Goal: Answer question/provide support: Share knowledge or assist other users

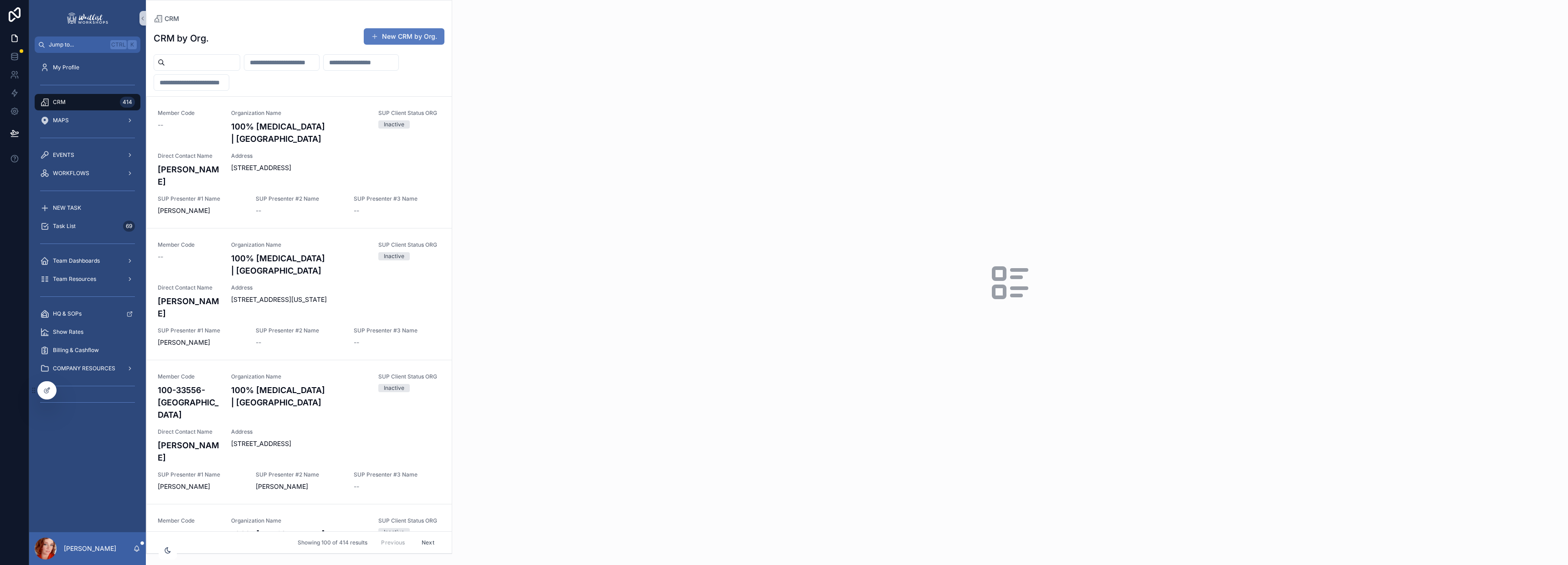
click at [211, 67] on input "scrollable content" at bounding box center [202, 62] width 75 height 13
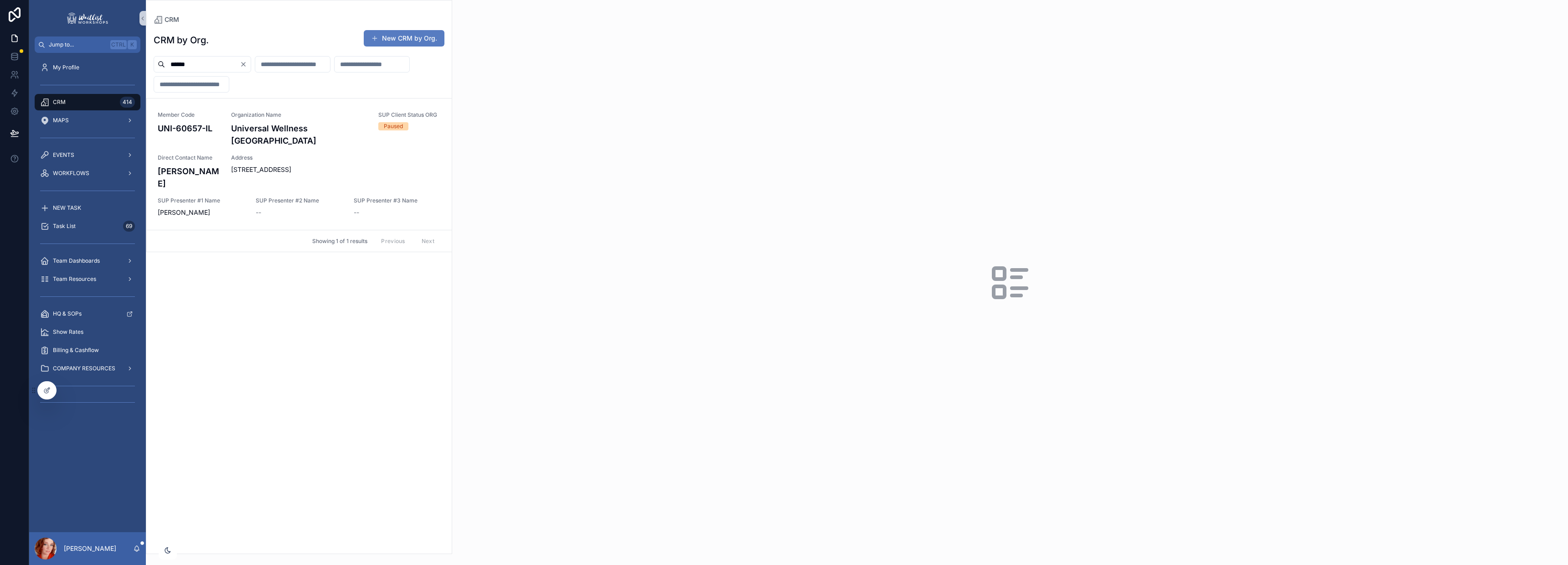
type input "******"
click at [257, 165] on span "[STREET_ADDRESS]" at bounding box center [335, 170] width 210 height 9
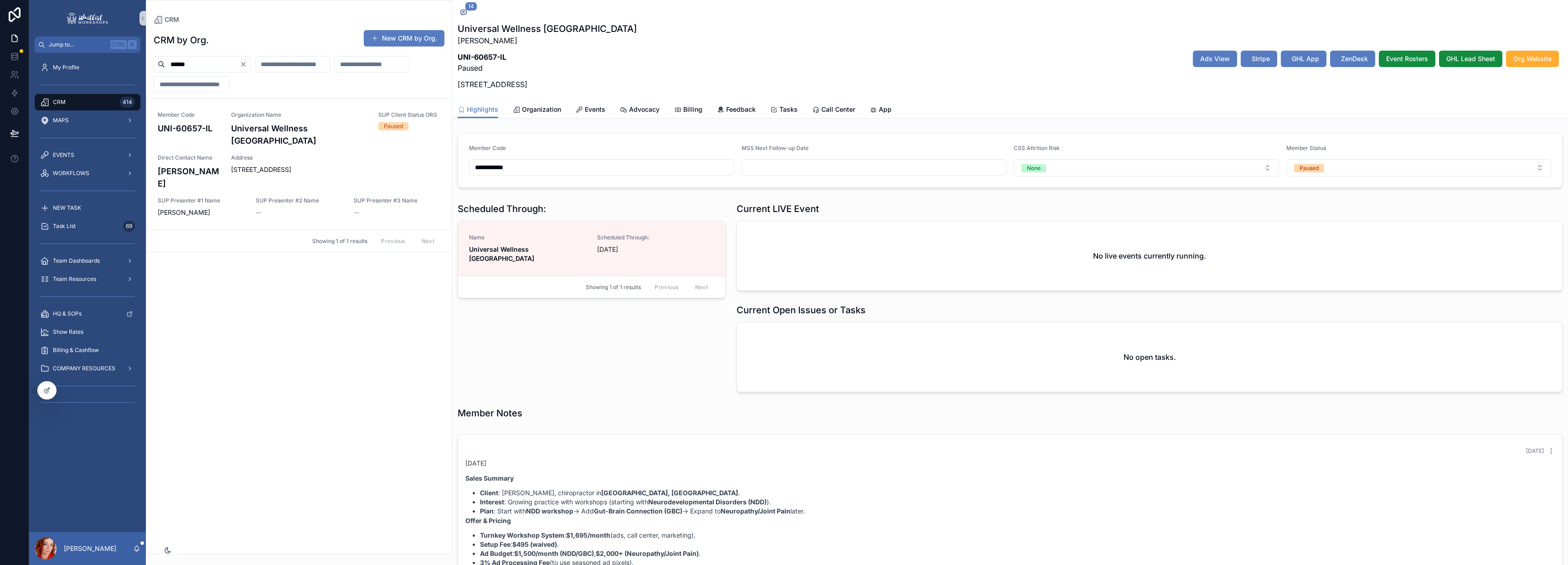
scroll to position [764, 0]
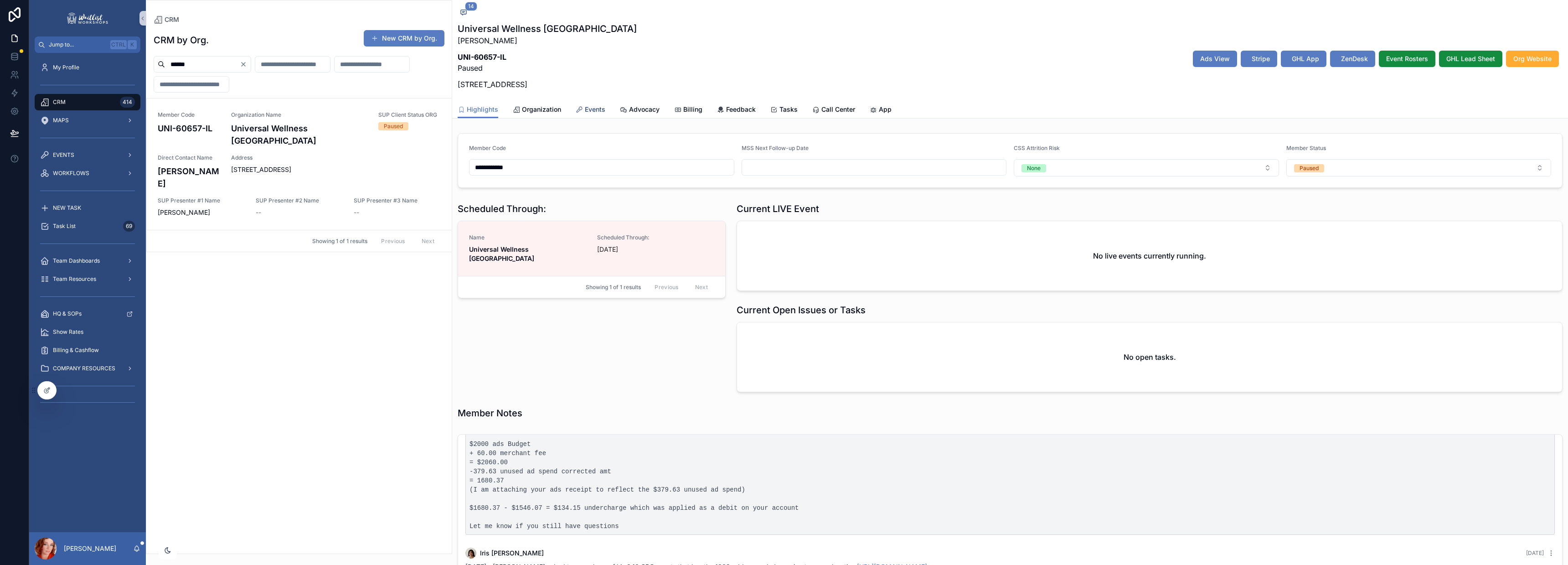
click at [588, 111] on span "Events" at bounding box center [594, 109] width 20 height 9
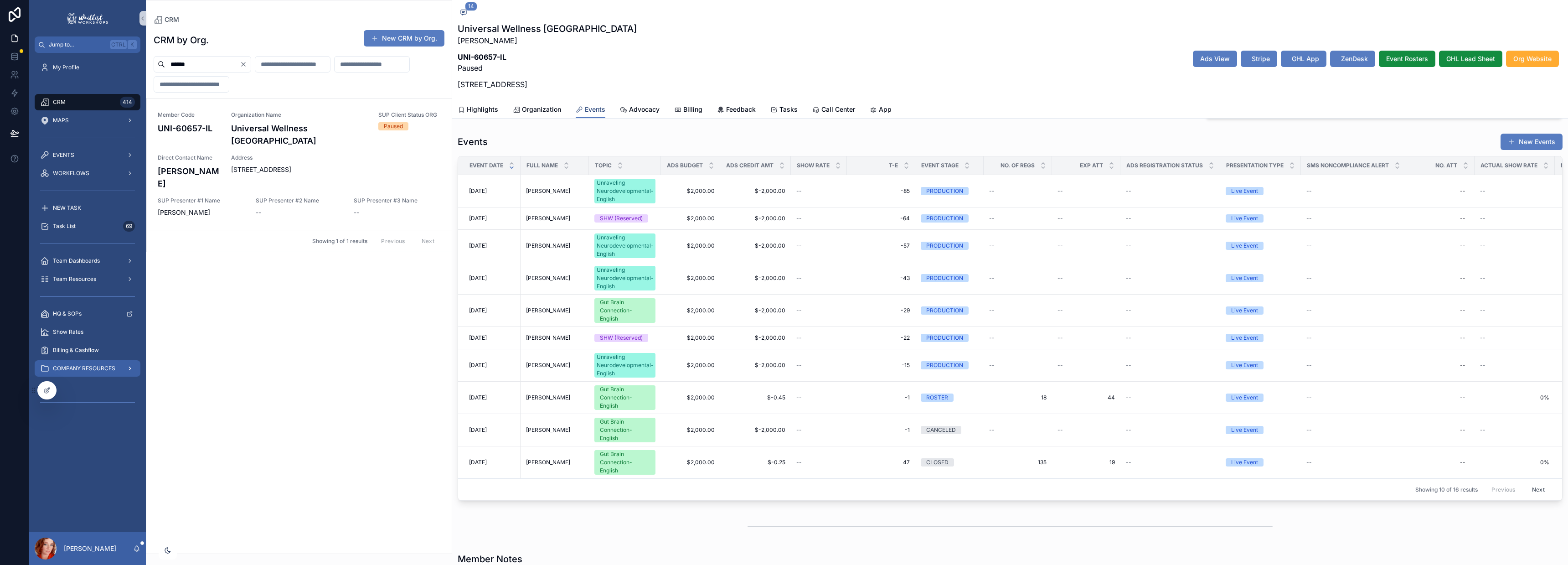
scroll to position [299, 0]
click at [466, 8] on span "14" at bounding box center [471, 6] width 12 height 9
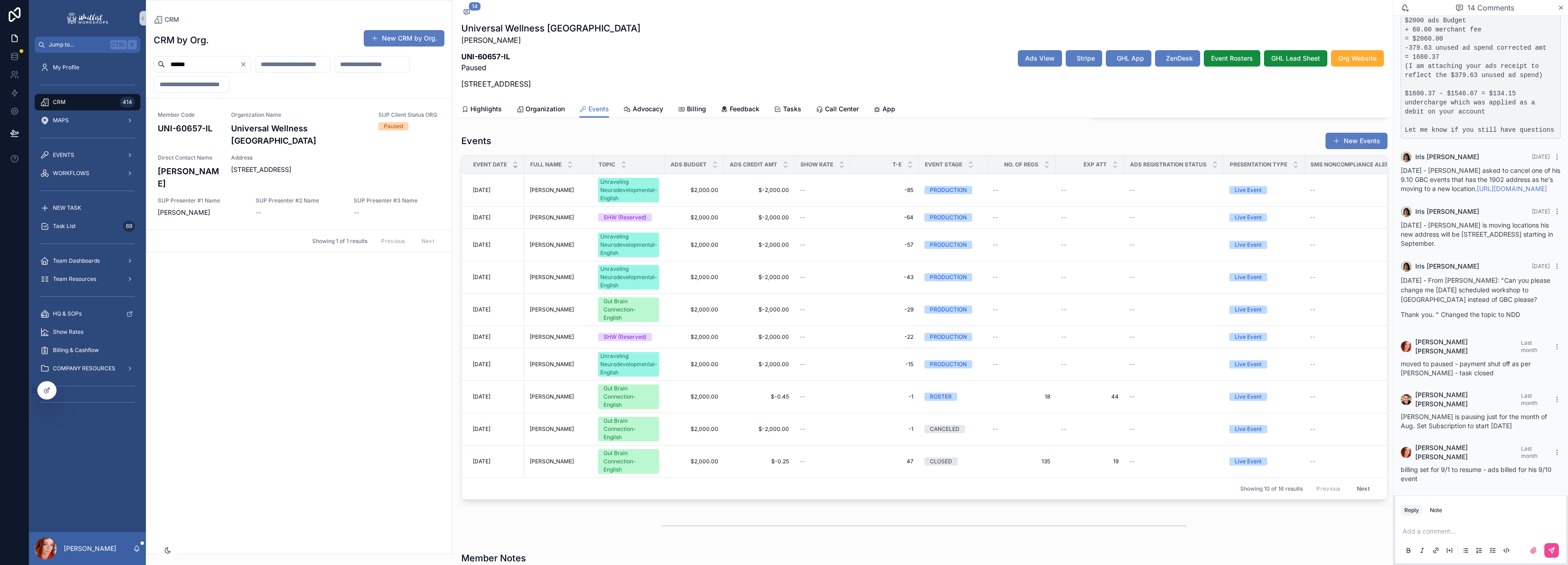
scroll to position [319, 0]
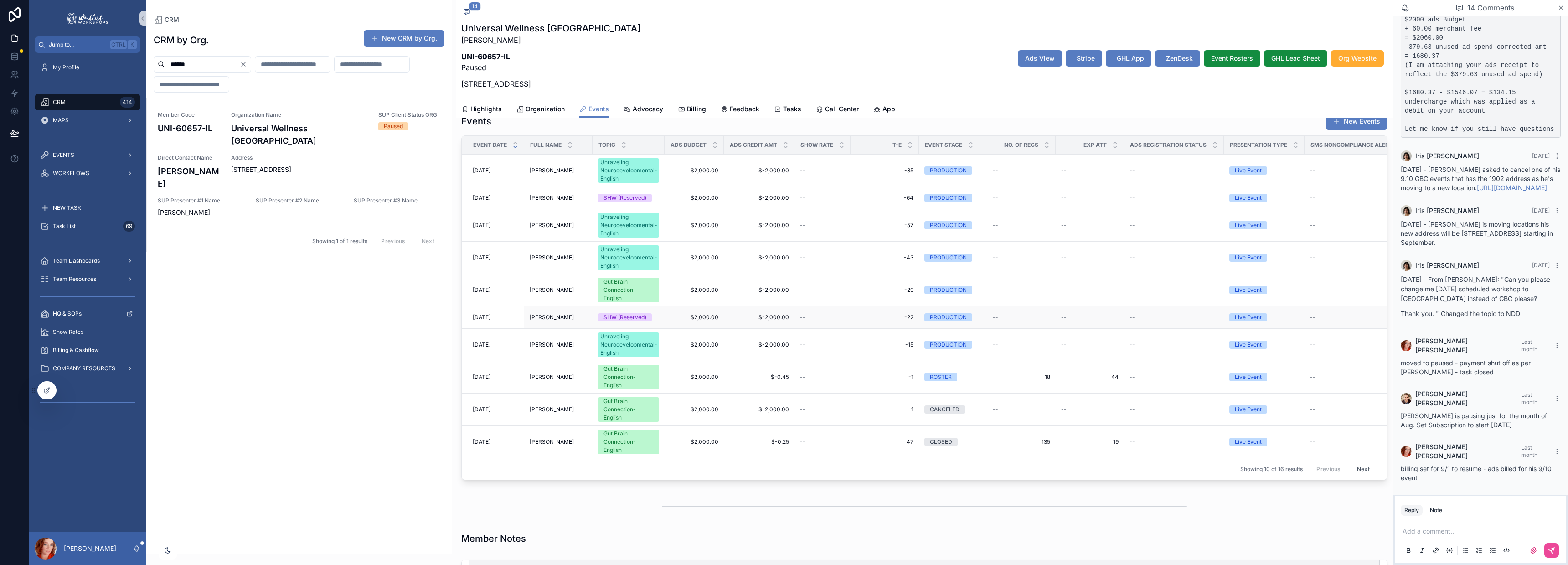
click at [488, 317] on span "[DATE]" at bounding box center [481, 317] width 17 height 8
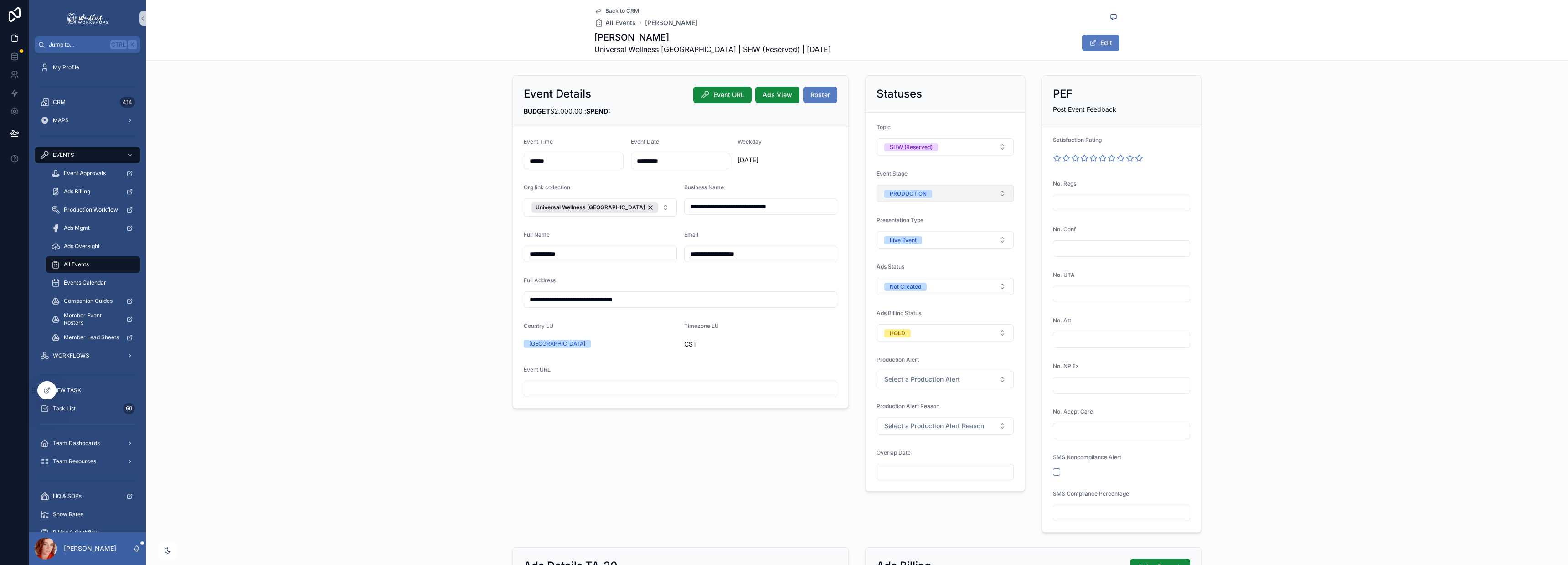
click at [946, 191] on button "PRODUCTION" at bounding box center [945, 193] width 137 height 17
click at [946, 256] on div "UNDER REVIEW" at bounding box center [940, 257] width 132 height 14
click at [1334, 183] on div "**********" at bounding box center [857, 304] width 1422 height 464
click at [1111, 15] on icon "scrollable content" at bounding box center [1114, 17] width 8 height 8
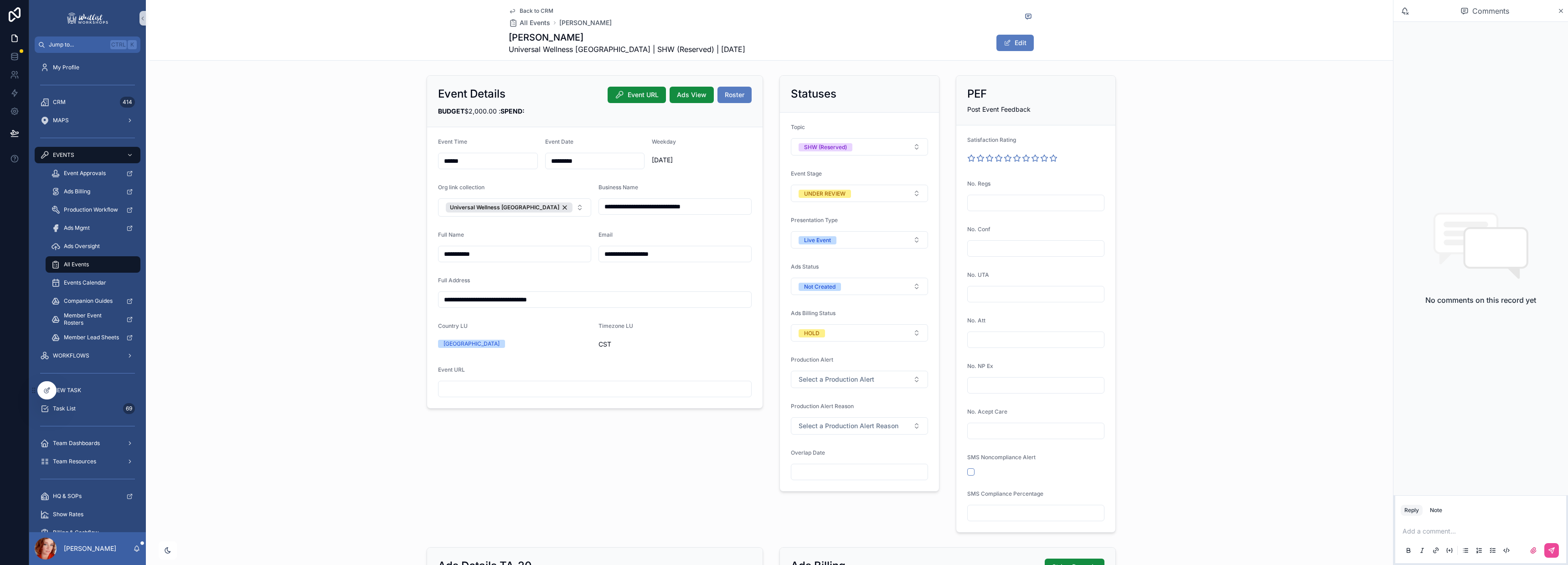
click at [1453, 533] on p "scrollable content" at bounding box center [1482, 531] width 160 height 9
click at [1551, 551] on icon "scrollable content" at bounding box center [1551, 550] width 5 height 5
click at [1531, 553] on icon "scrollable content" at bounding box center [1533, 551] width 8 height 8
click at [0, 0] on input "scrollable content" at bounding box center [0, 0] width 0 height 0
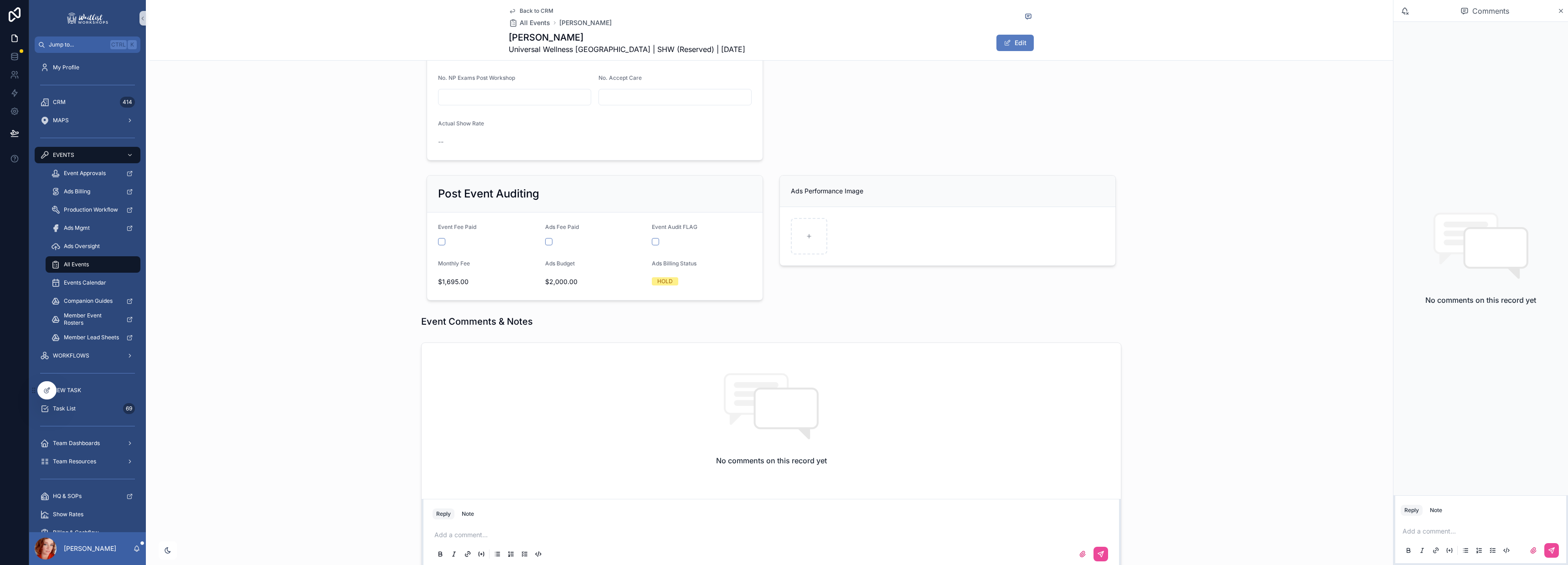
scroll to position [1219, 0]
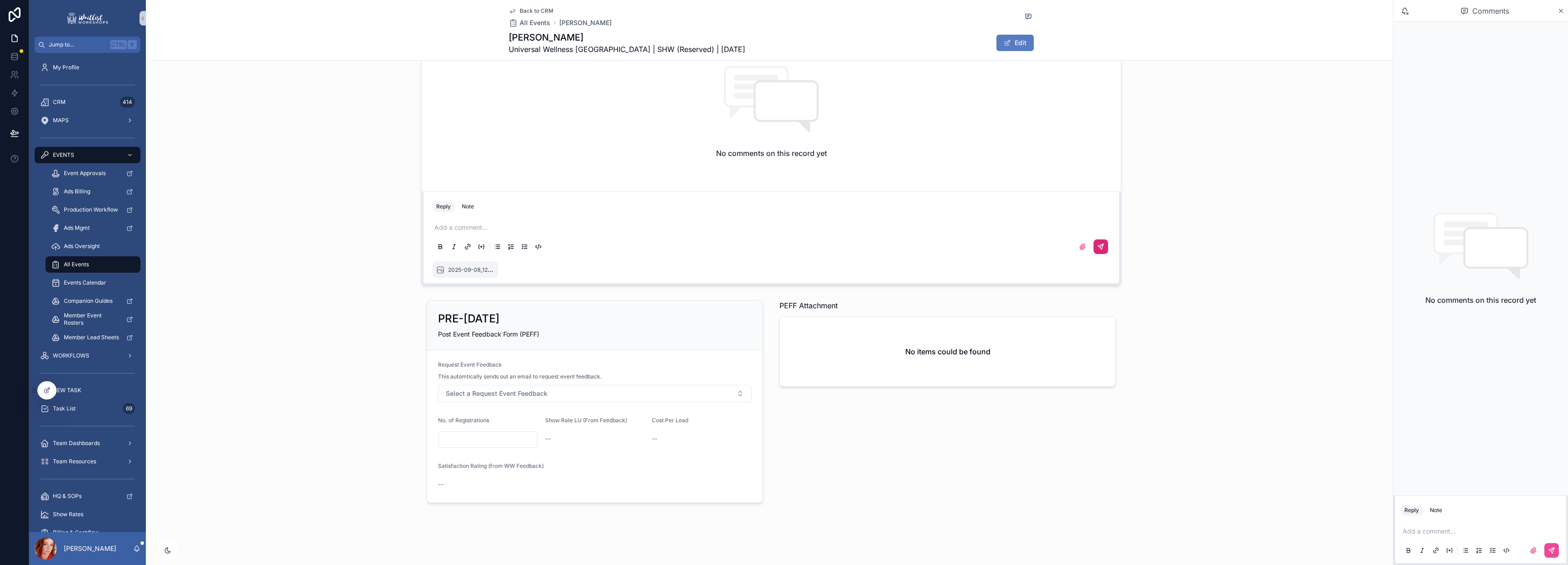
click at [1099, 245] on icon "scrollable content" at bounding box center [1101, 247] width 8 height 8
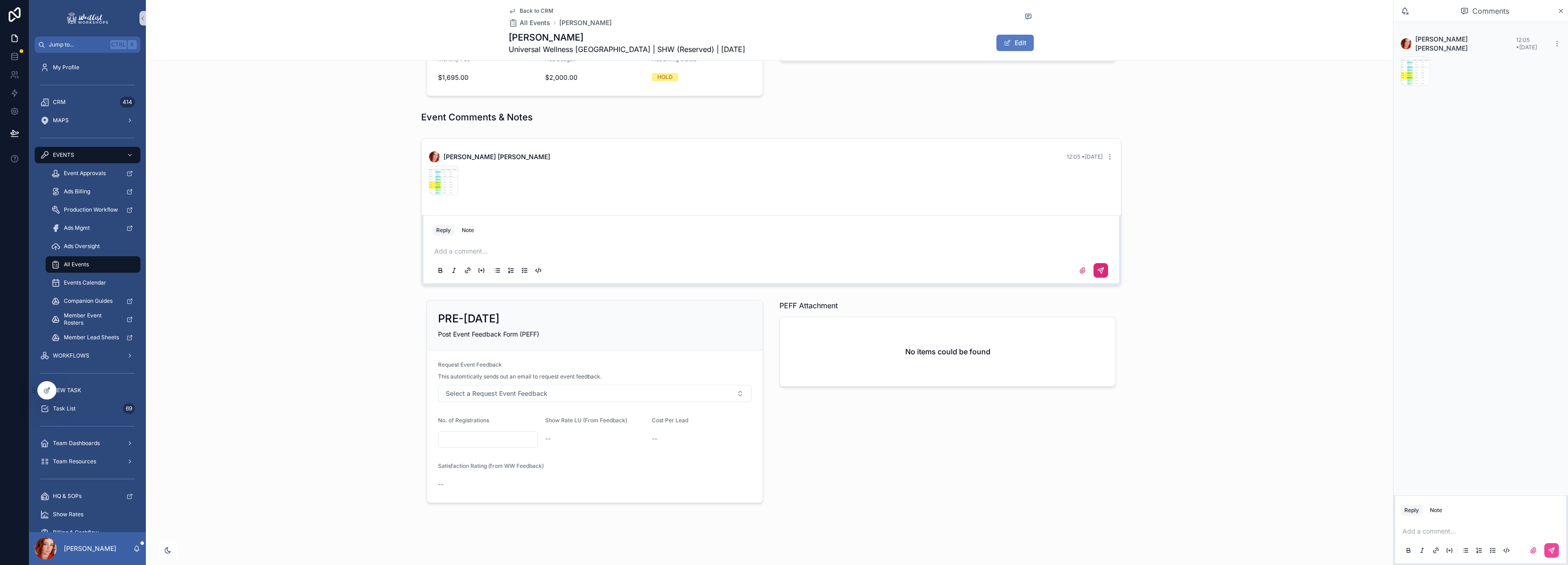
click at [480, 251] on p "scrollable content" at bounding box center [773, 251] width 677 height 9
click at [1098, 272] on icon "scrollable content" at bounding box center [1100, 270] width 5 height 5
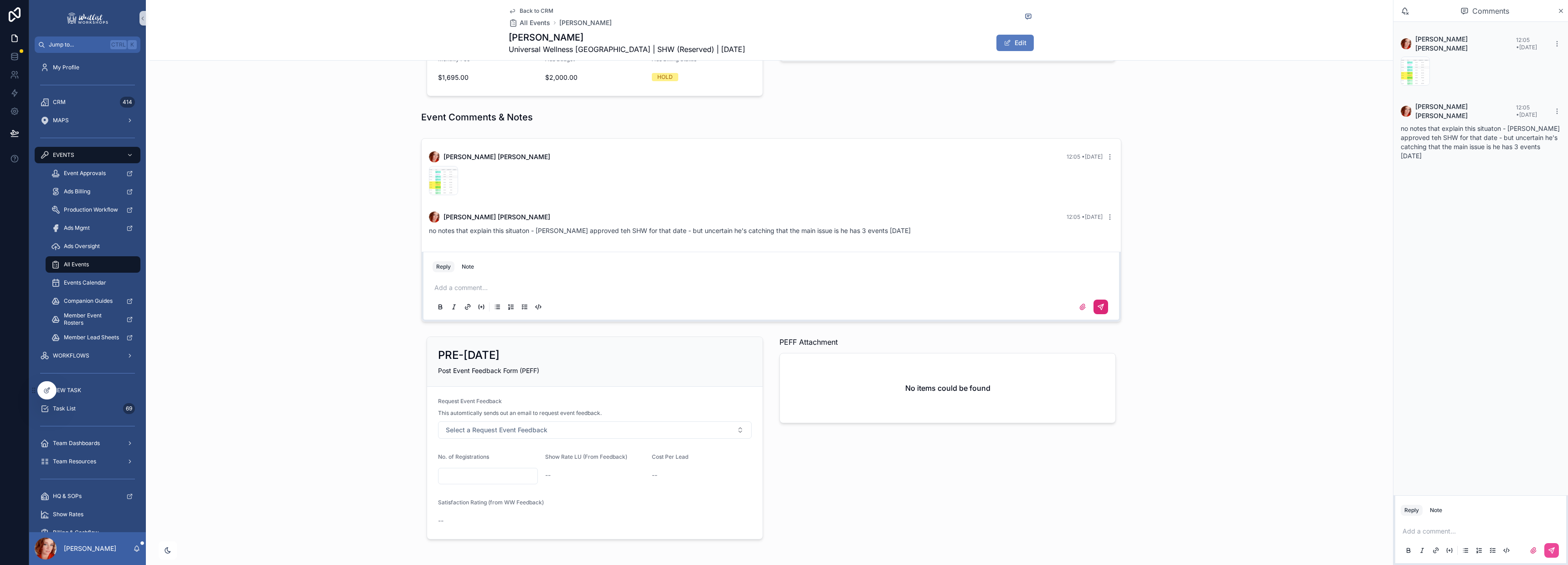
click at [1186, 204] on div "[PERSON_NAME] 12:05 • [DATE] 2025-09-08_12-02-02 .png [PERSON_NAME] 12:05 • [DA…" at bounding box center [771, 230] width 1243 height 191
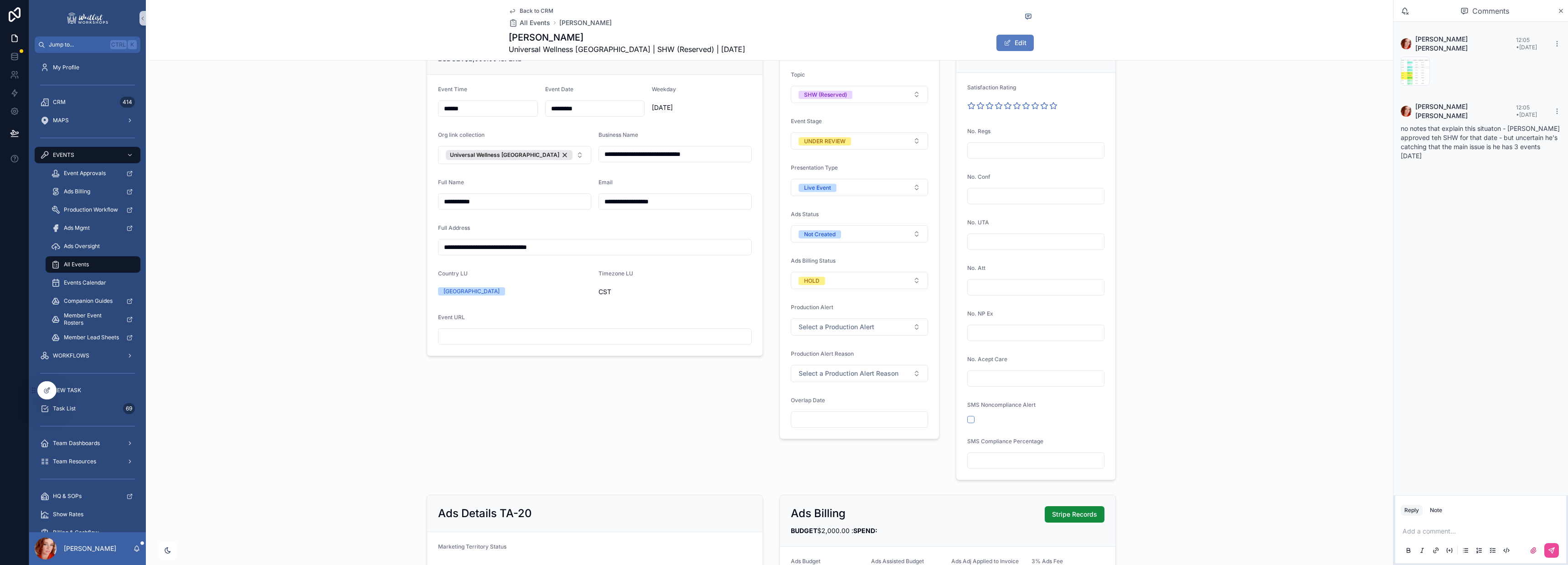
scroll to position [0, 0]
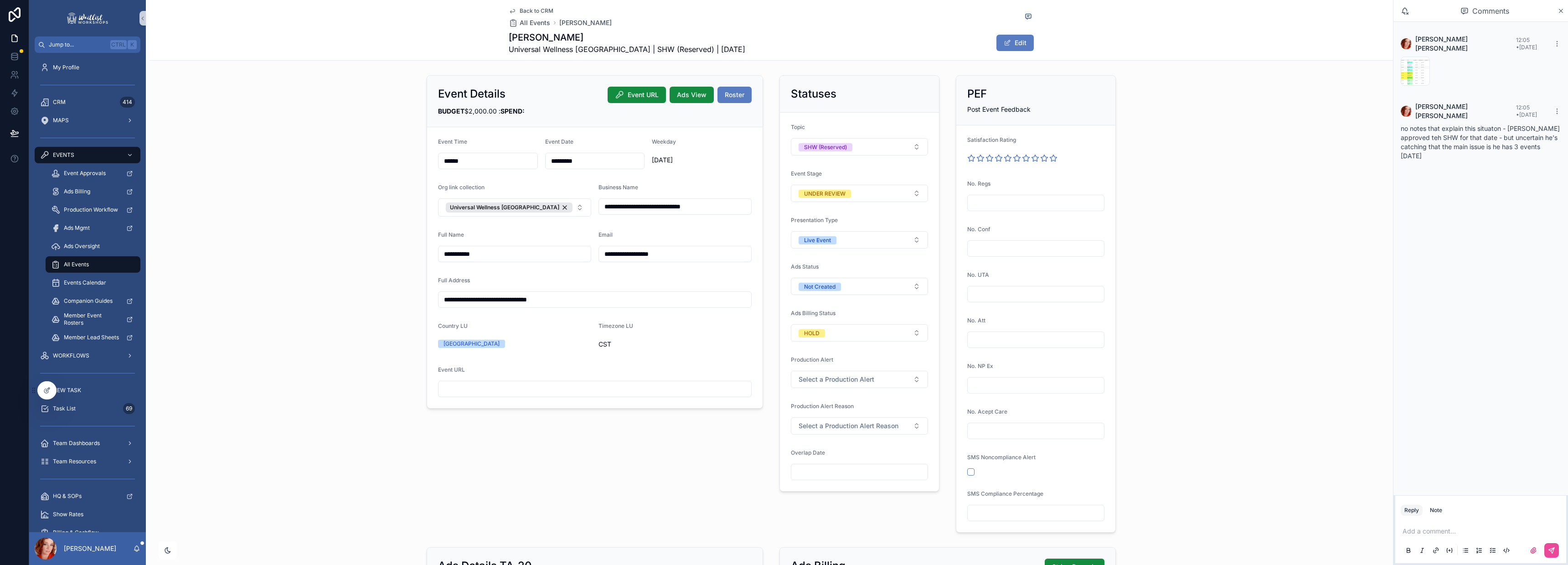
click at [524, 10] on span "Back to CRM" at bounding box center [536, 11] width 34 height 8
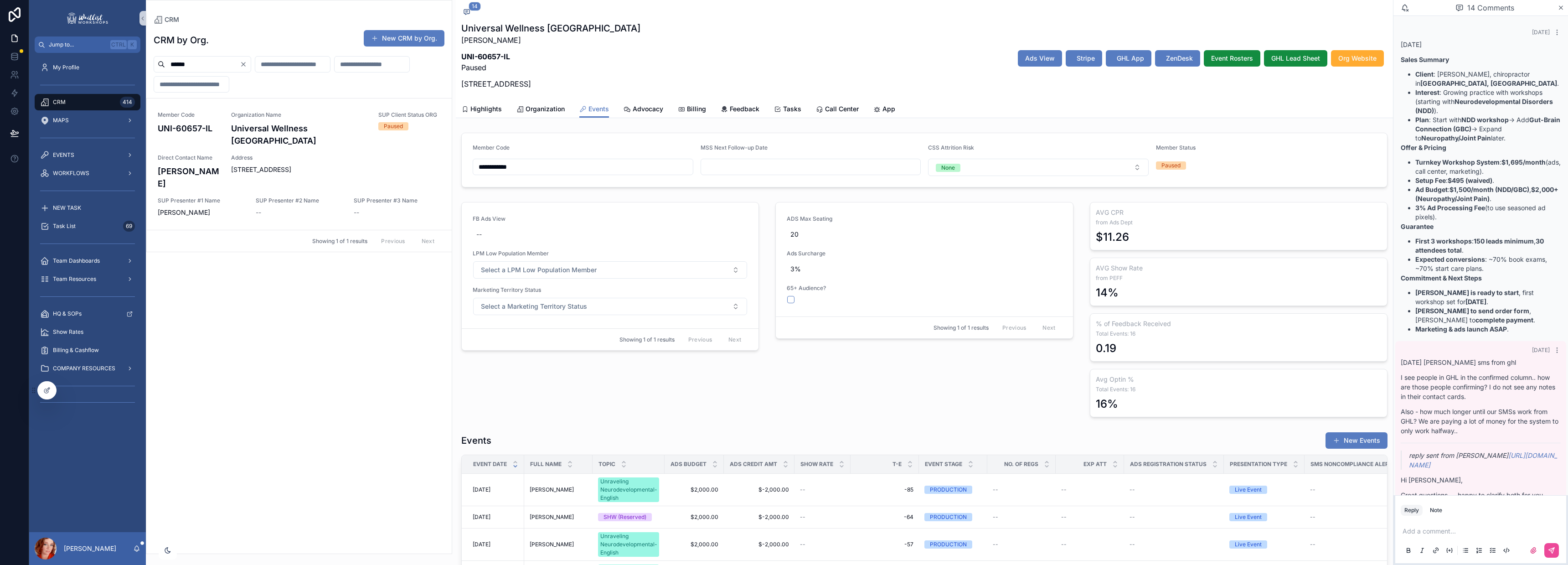
scroll to position [774, 0]
